Goal: Task Accomplishment & Management: Manage account settings

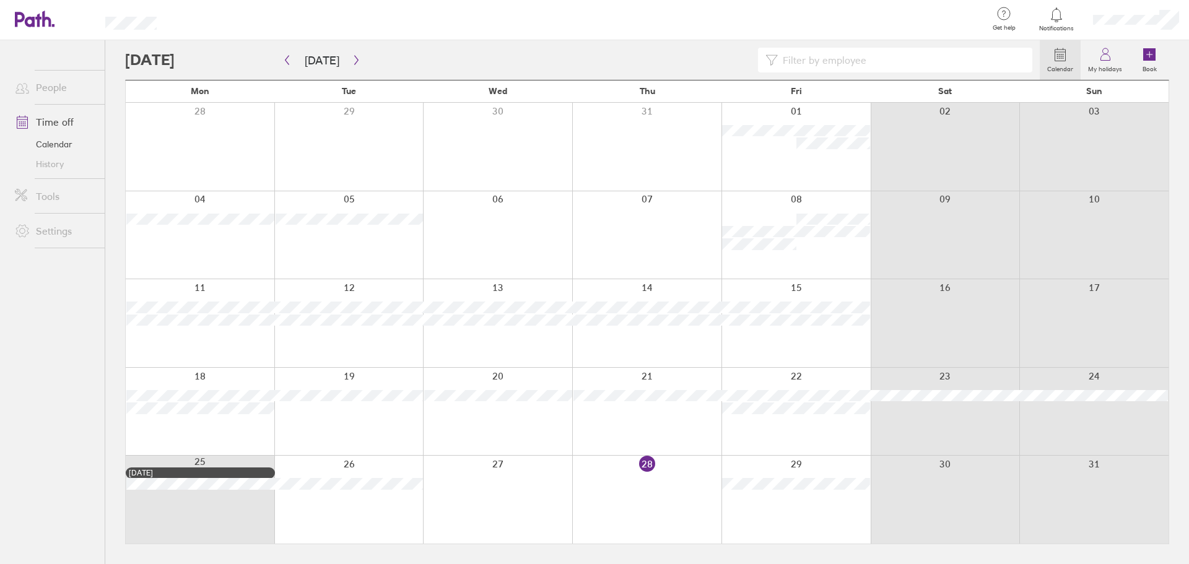
click at [869, 4] on div at bounding box center [576, 20] width 801 height 40
